Goal: Task Accomplishment & Management: Complete application form

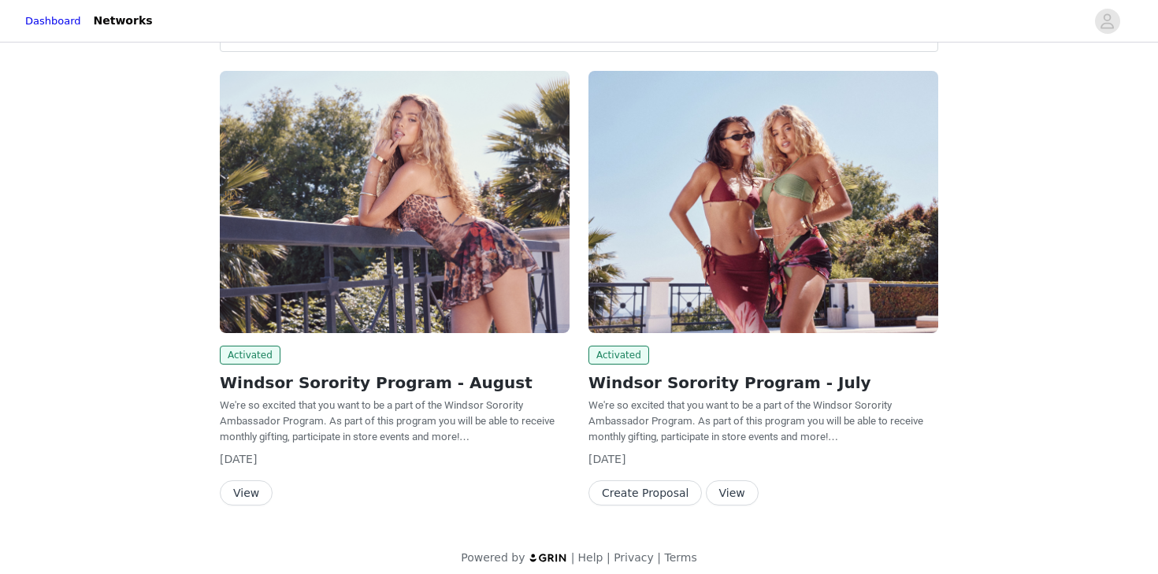
scroll to position [80, 0]
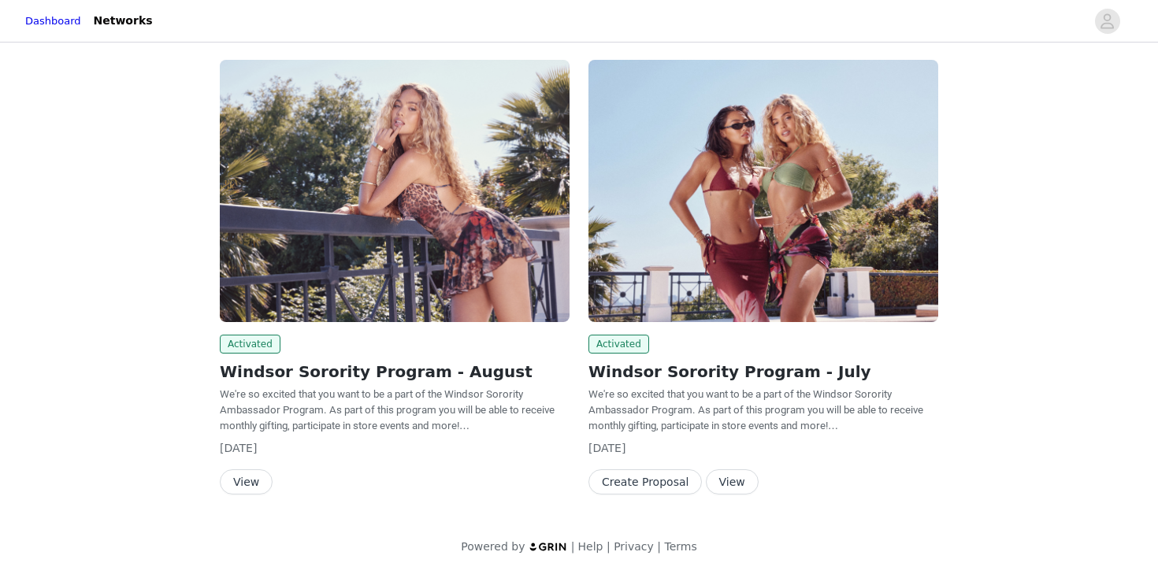
click at [250, 484] on button "View" at bounding box center [246, 481] width 53 height 25
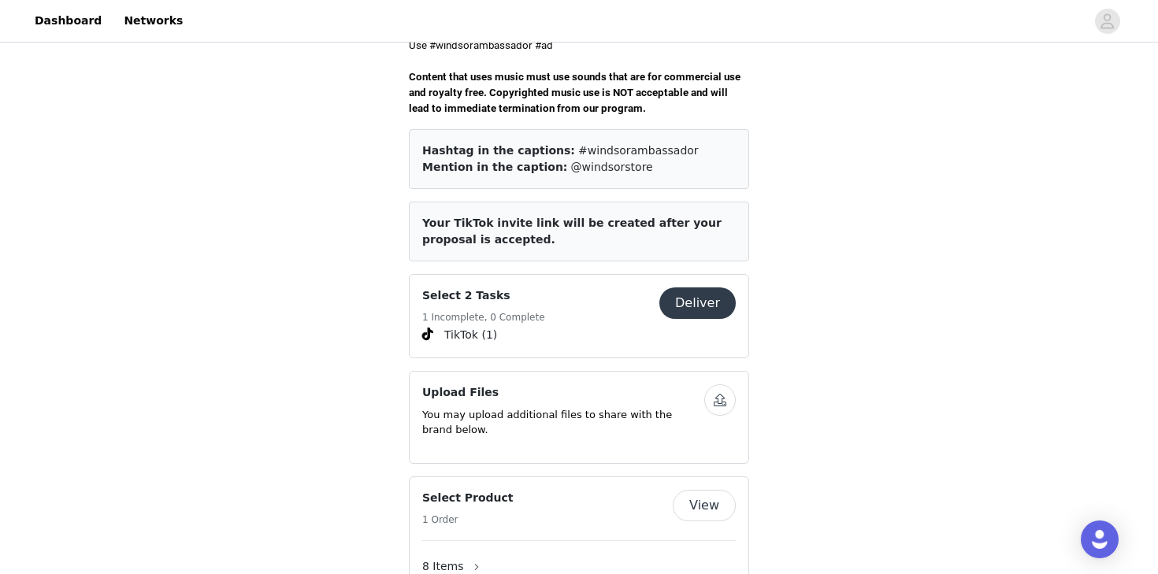
scroll to position [589, 0]
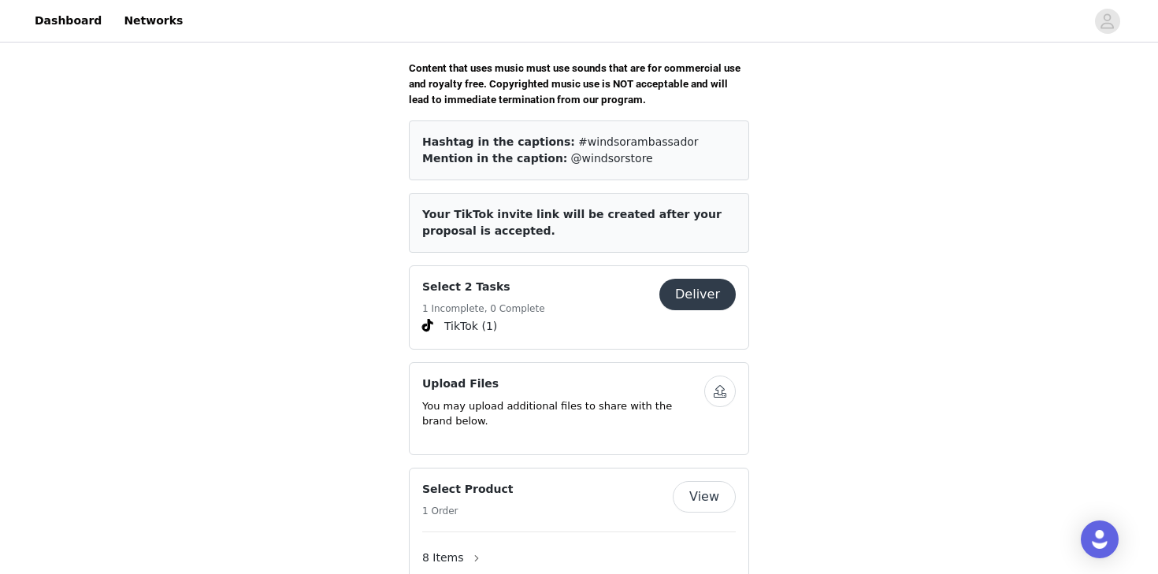
click at [691, 279] on button "Deliver" at bounding box center [697, 294] width 76 height 31
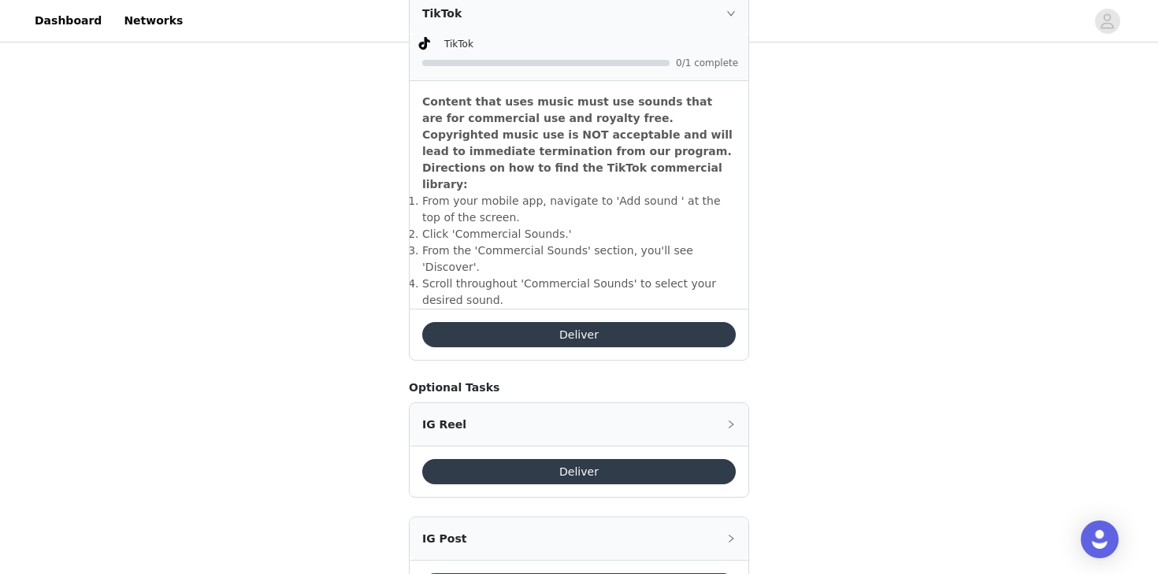
scroll to position [553, 0]
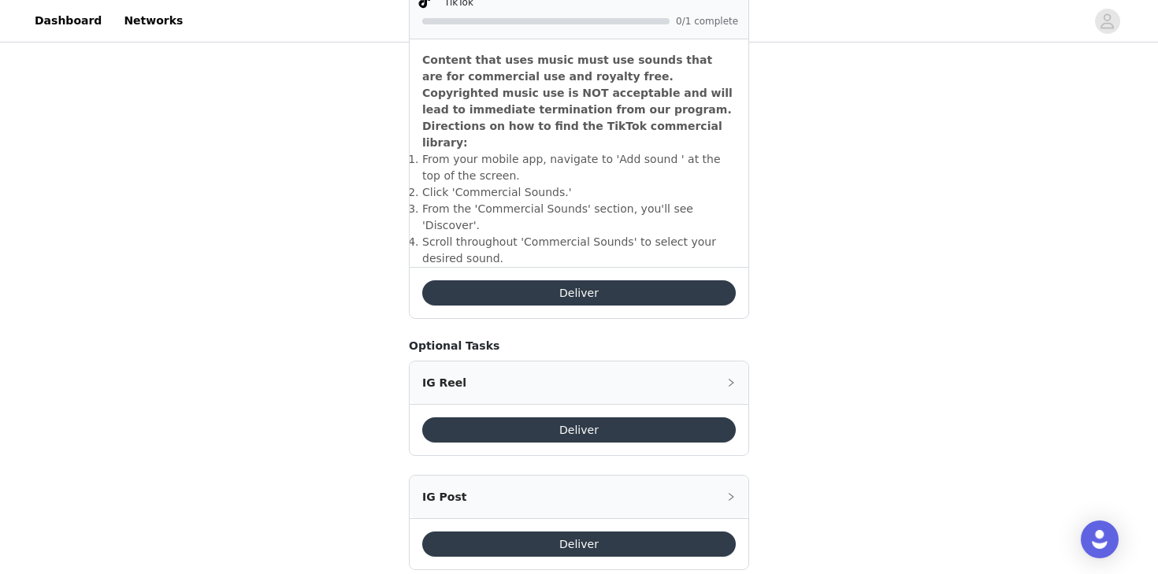
click at [563, 280] on button "Deliver" at bounding box center [578, 292] width 313 height 25
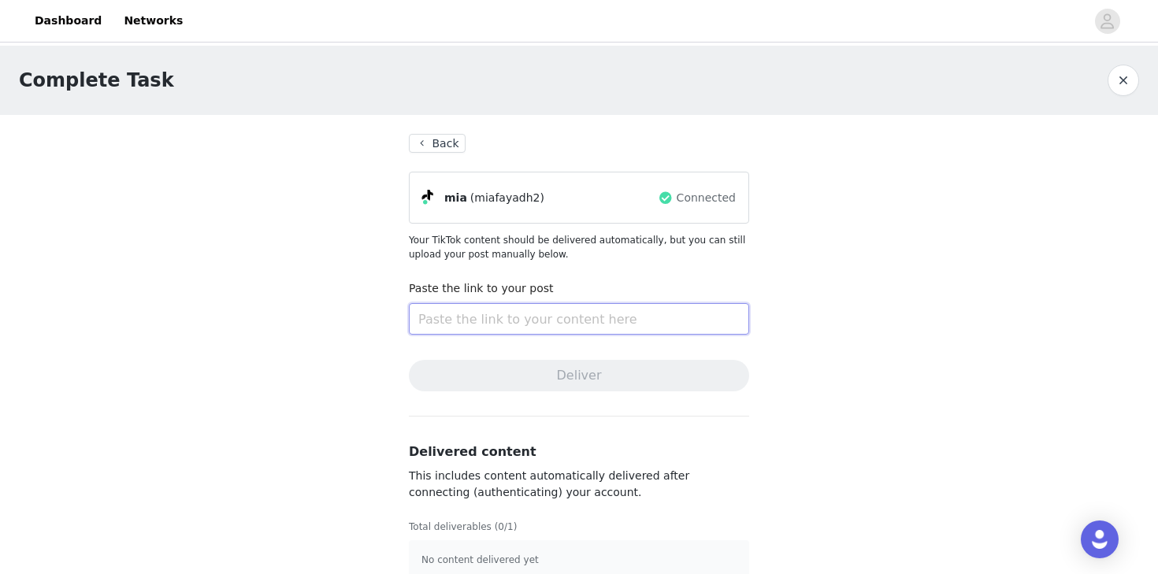
click at [528, 317] on input "text" at bounding box center [579, 318] width 340 height 31
paste input "[URL][DOMAIN_NAME]"
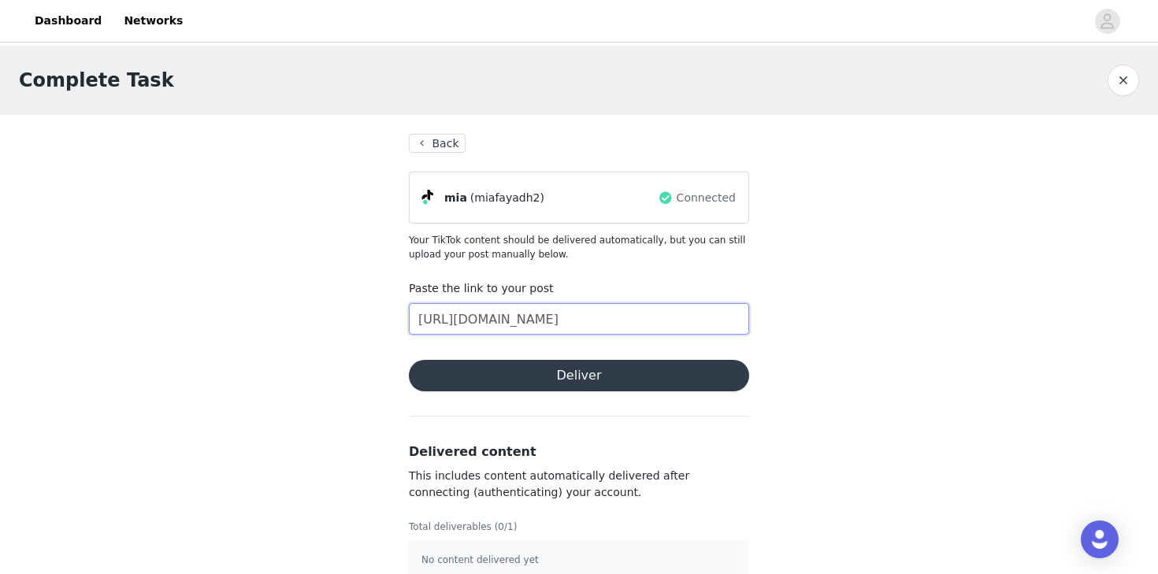
type input "[URL][DOMAIN_NAME]"
click at [577, 380] on button "Deliver" at bounding box center [579, 375] width 340 height 31
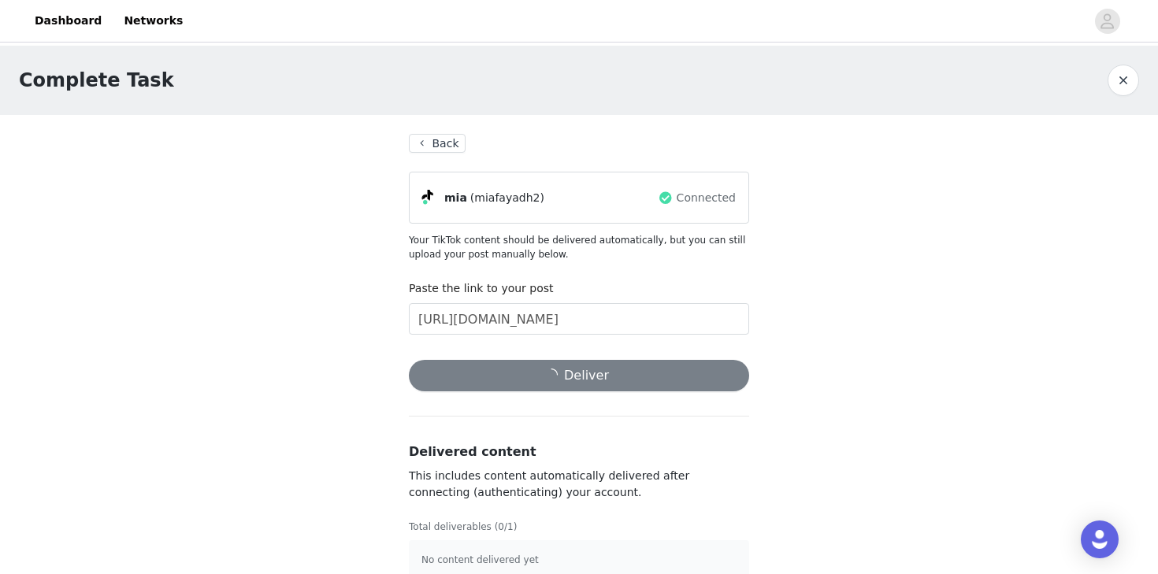
scroll to position [24, 0]
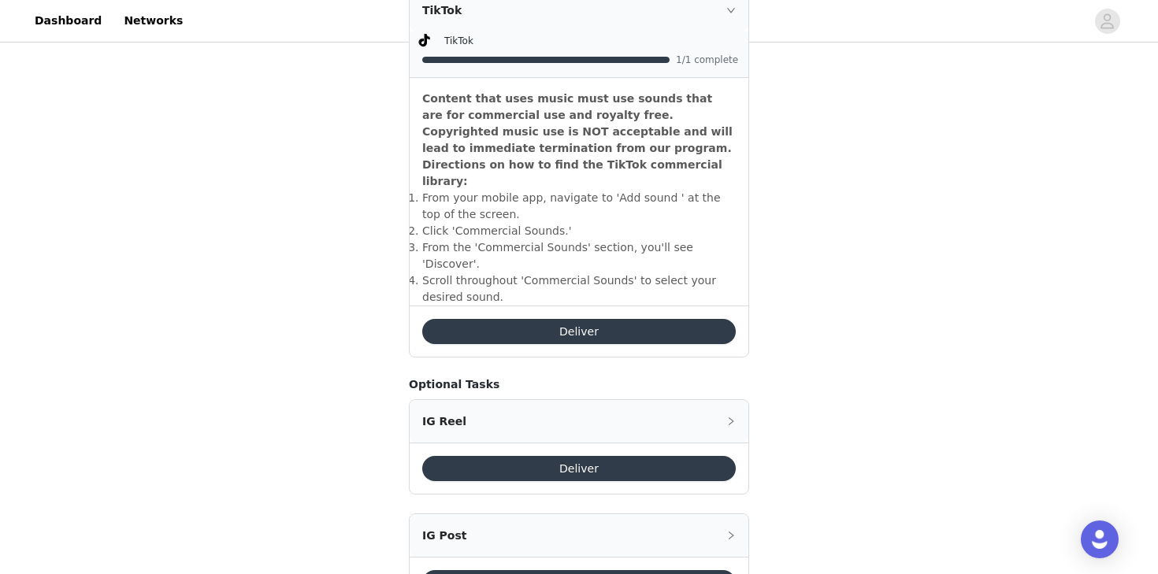
scroll to position [365, 0]
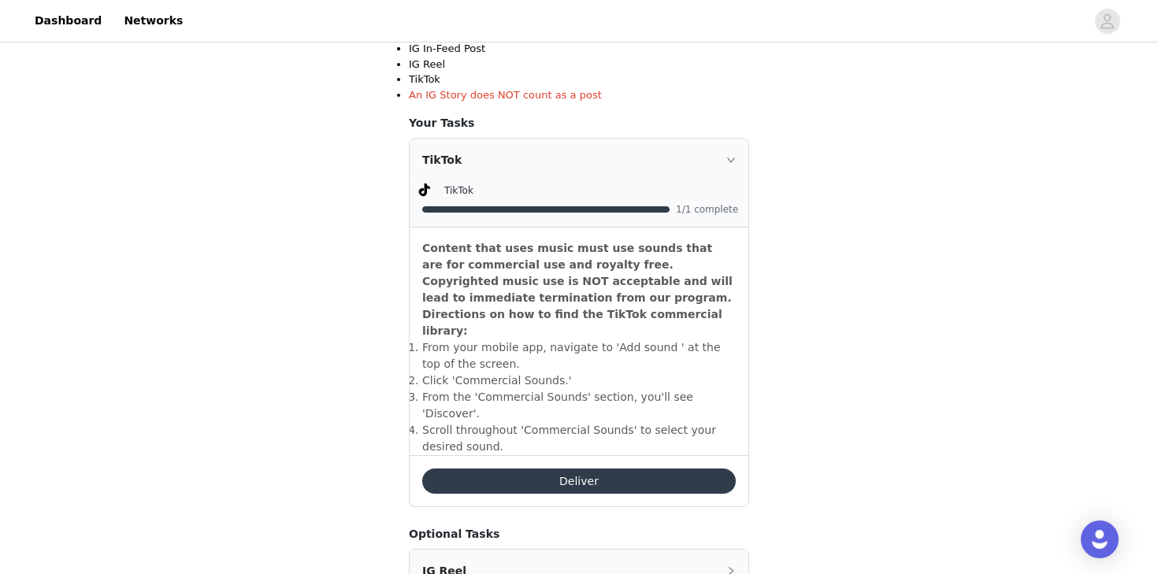
click at [560, 469] on button "Deliver" at bounding box center [578, 481] width 313 height 25
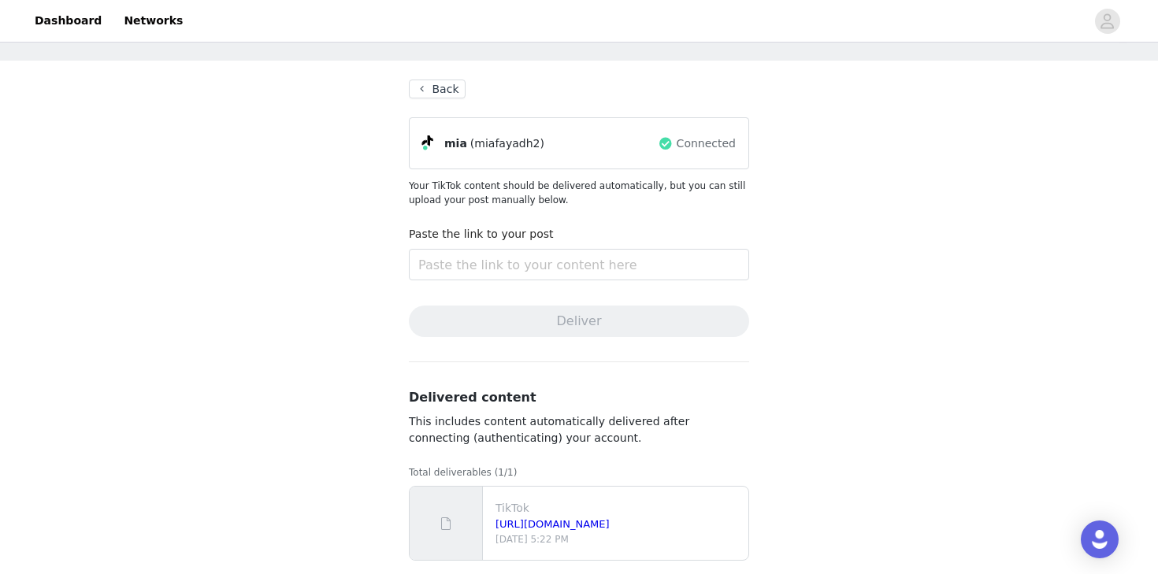
scroll to position [49, 0]
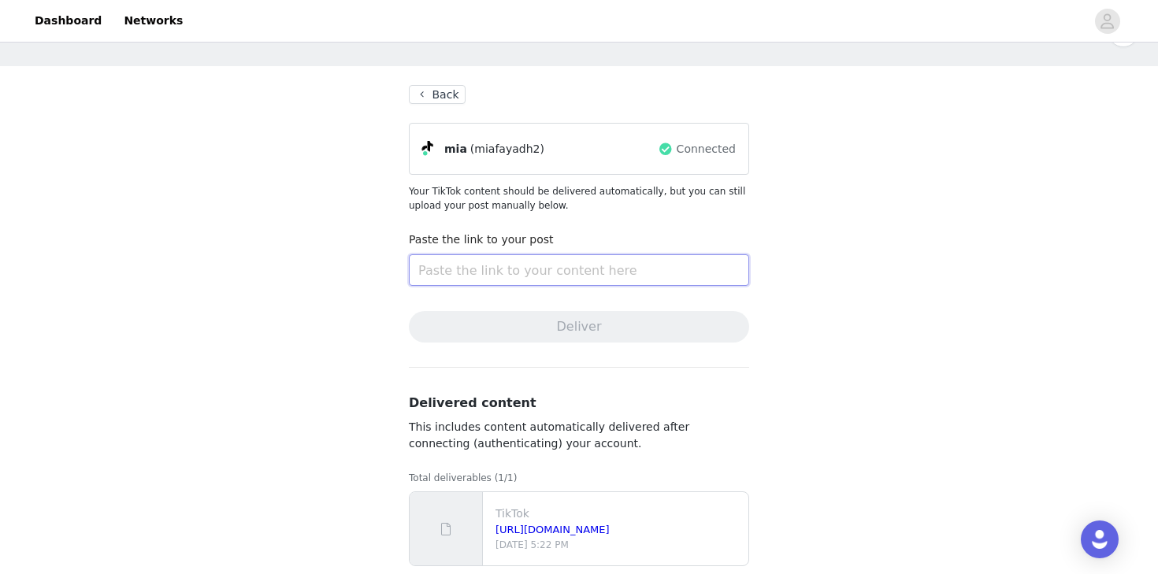
paste input "[URL][DOMAIN_NAME]"
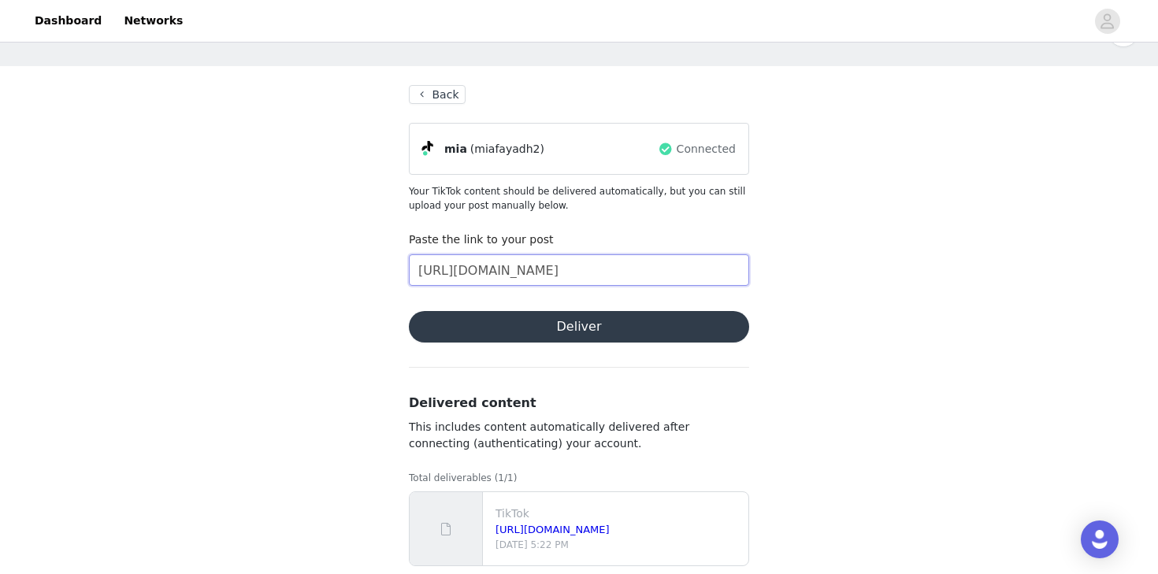
scroll to position [0, 507]
type input "[URL][DOMAIN_NAME]"
click at [513, 333] on button "Deliver" at bounding box center [579, 326] width 340 height 31
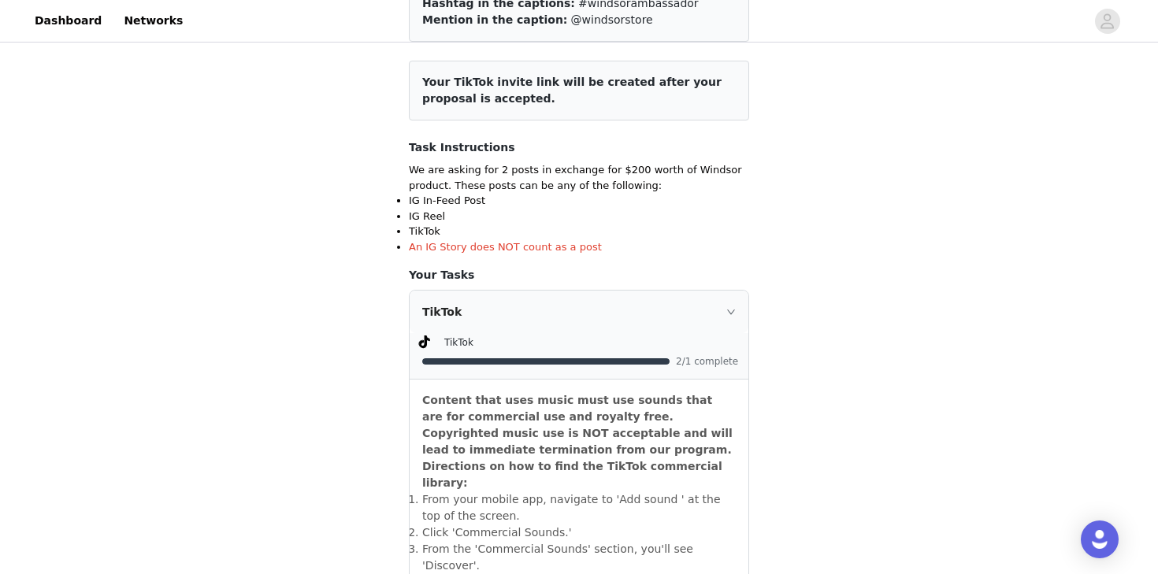
scroll to position [17, 0]
